Goal: Information Seeking & Learning: Learn about a topic

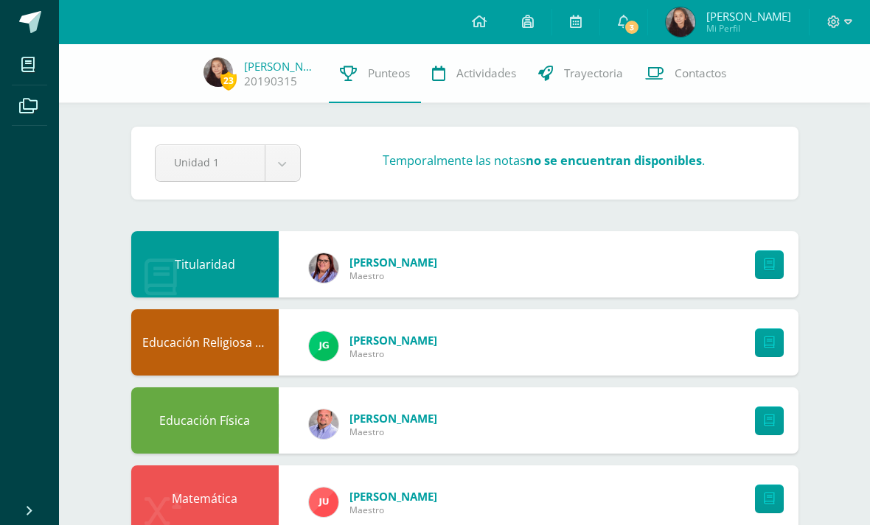
click at [640, 23] on span "3" at bounding box center [631, 27] width 16 height 16
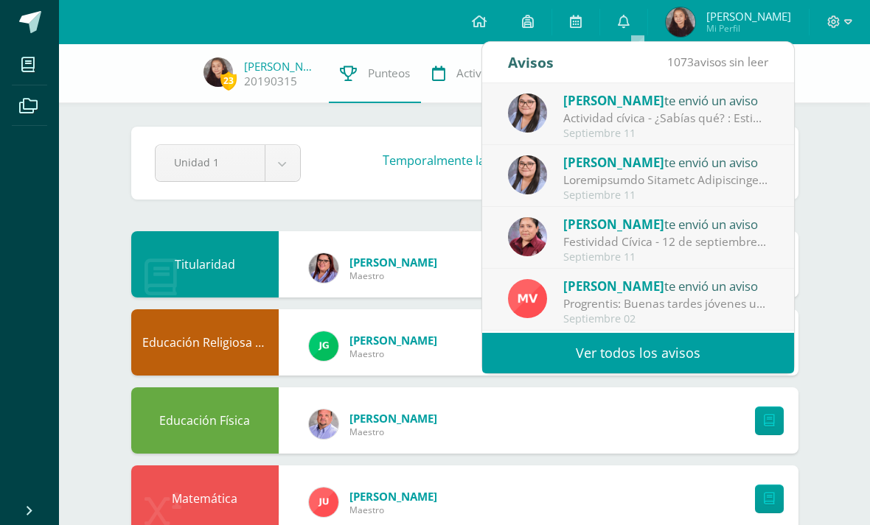
click at [679, 113] on div "Actividad cívica - ¿Sabías qué? : Estimados jóvenes reciban un cordial saludo, …" at bounding box center [665, 118] width 205 height 17
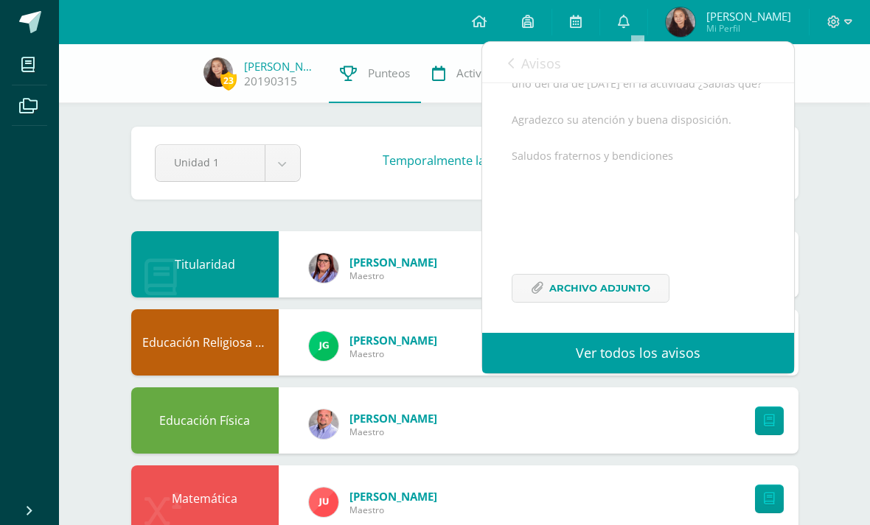
scroll to position [227, 0]
click at [616, 301] on span "Archivo Adjunto" at bounding box center [599, 286] width 101 height 27
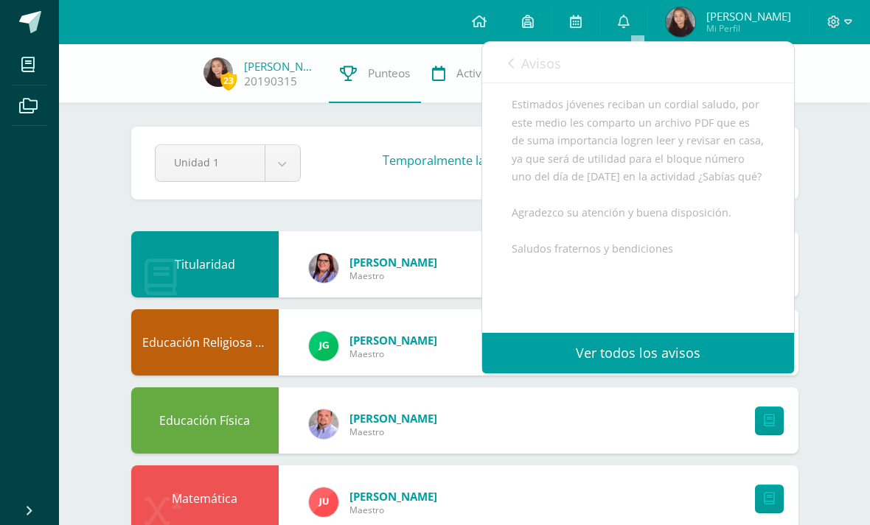
scroll to position [132, 0]
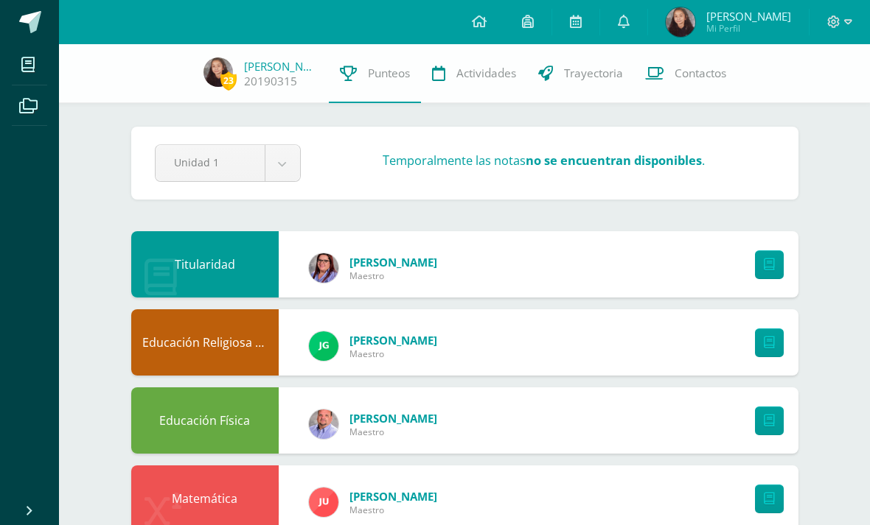
click at [695, 14] on img at bounding box center [679, 21] width 29 height 29
click at [629, 26] on icon at bounding box center [624, 21] width 12 height 13
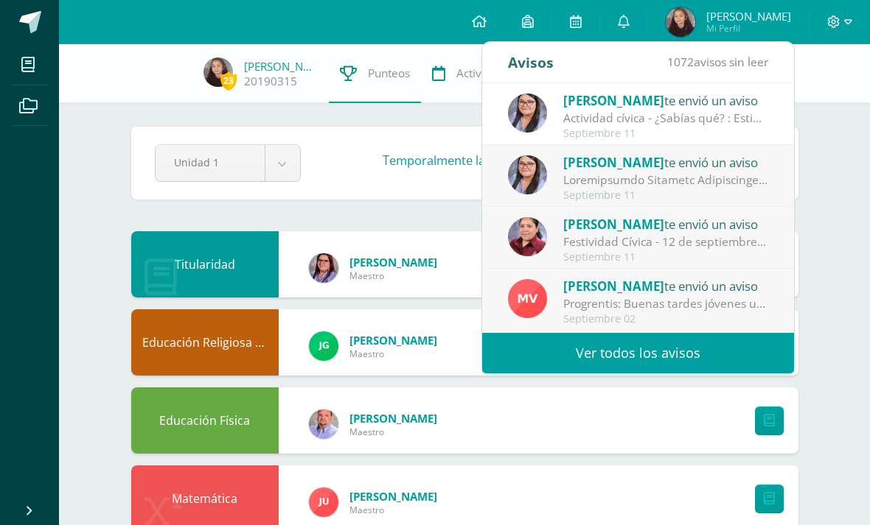
click at [629, 18] on icon at bounding box center [624, 21] width 12 height 13
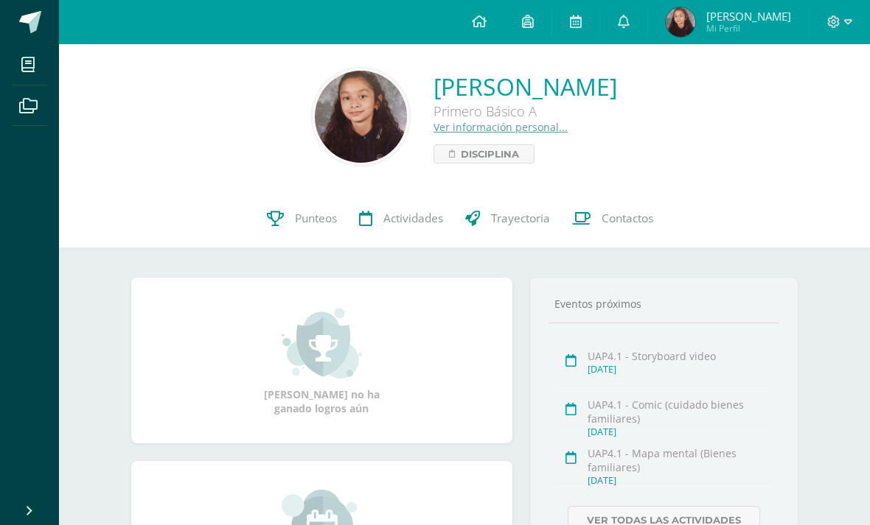
click at [629, 24] on icon at bounding box center [624, 21] width 12 height 13
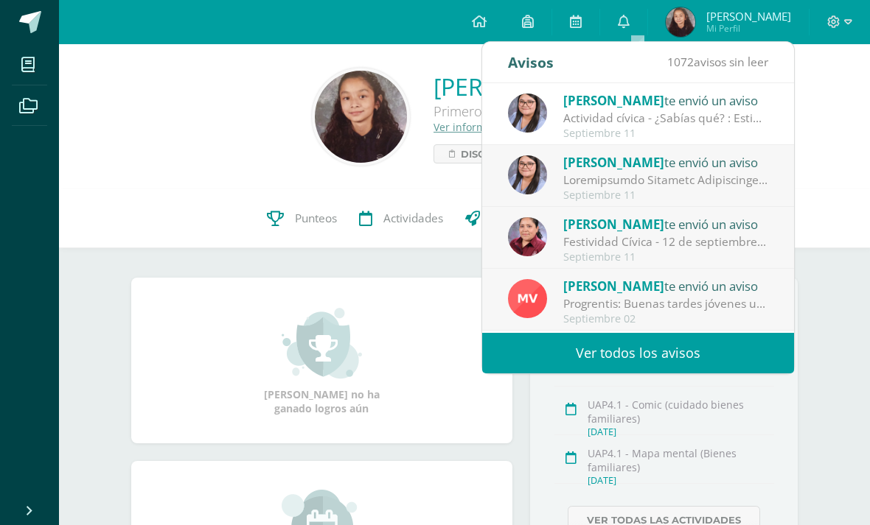
click at [664, 170] on span "[PERSON_NAME]" at bounding box center [613, 162] width 101 height 17
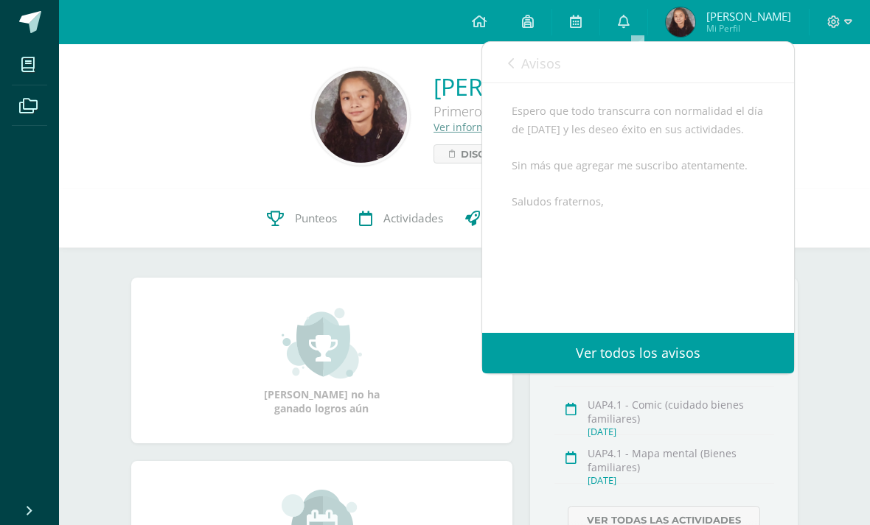
scroll to position [794, 0]
click at [519, 54] on link "Avisos" at bounding box center [534, 63] width 53 height 42
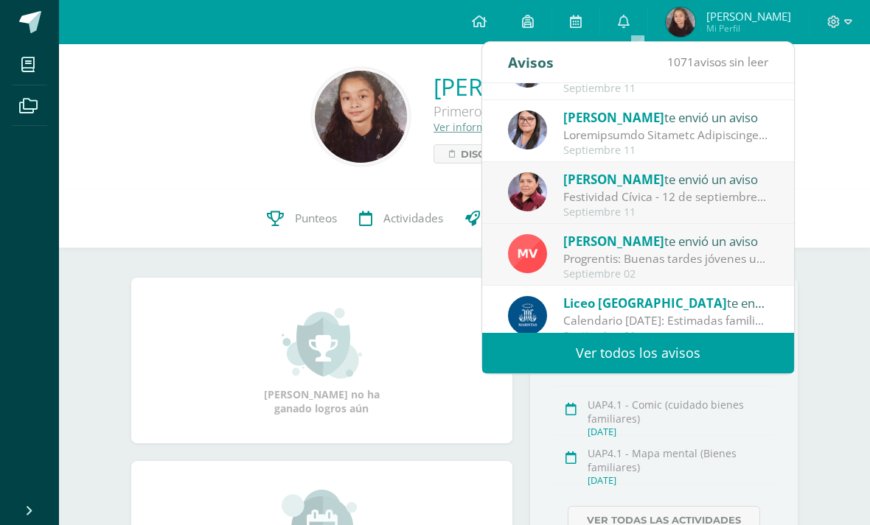
scroll to position [46, 0]
click at [587, 176] on span "[PERSON_NAME]" at bounding box center [613, 178] width 101 height 17
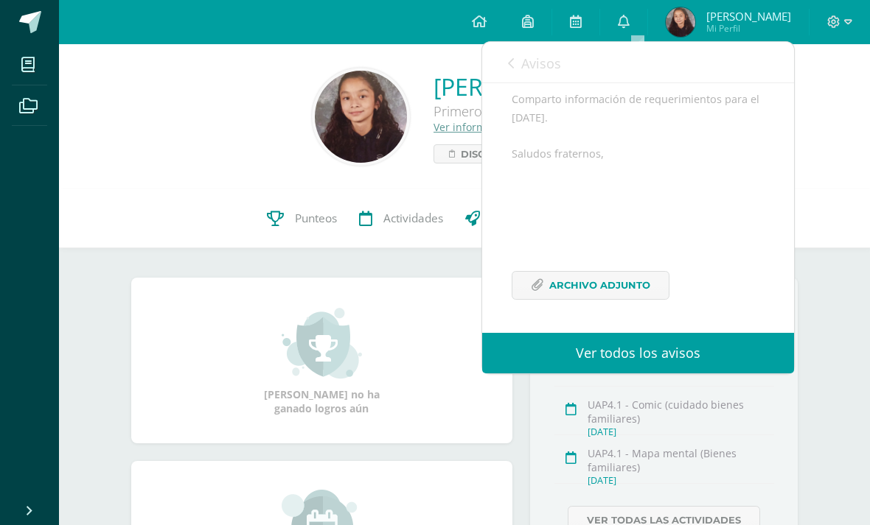
scroll to position [191, 0]
click at [621, 278] on span "Archivo Adjunto" at bounding box center [599, 285] width 101 height 27
